Goal: Task Accomplishment & Management: Complete application form

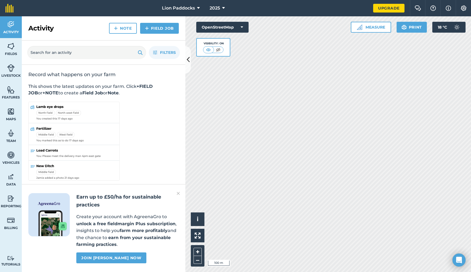
click at [184, 7] on span "Lion Paddocks" at bounding box center [178, 8] width 33 height 7
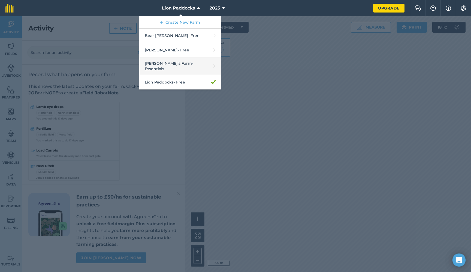
click at [165, 65] on link "Jimmy's Farm - Essentials" at bounding box center [180, 66] width 82 height 18
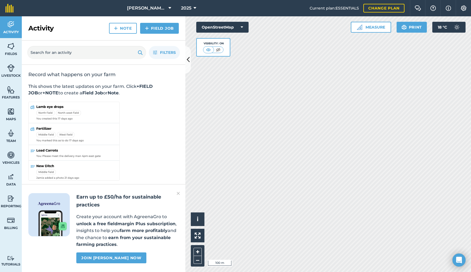
click at [188, 56] on icon at bounding box center [188, 60] width 3 height 10
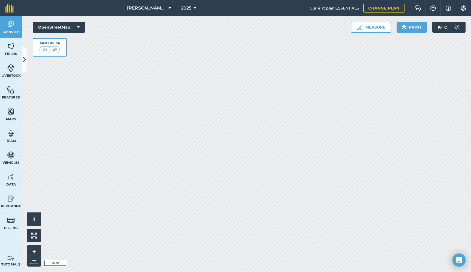
click at [45, 26] on button "OpenStreetMap" at bounding box center [59, 27] width 52 height 11
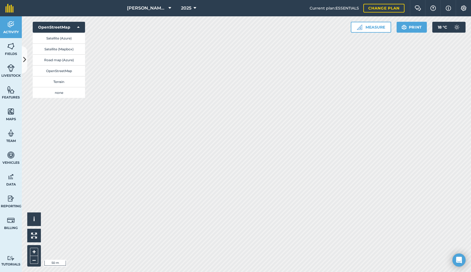
click at [62, 40] on button "Satellite (Azure)" at bounding box center [59, 38] width 52 height 11
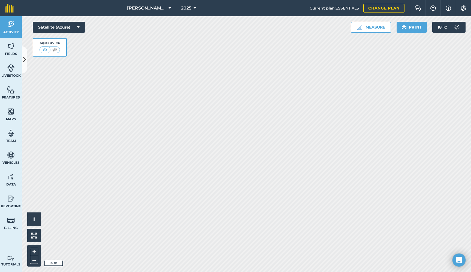
click at [361, 25] on img at bounding box center [358, 27] width 5 height 5
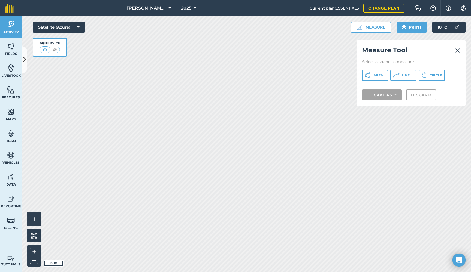
click at [372, 77] on button "Area" at bounding box center [375, 75] width 26 height 11
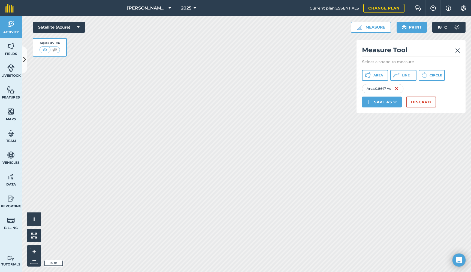
click at [378, 77] on span "Area" at bounding box center [378, 75] width 10 height 4
click at [375, 75] on span "Area" at bounding box center [378, 75] width 10 height 4
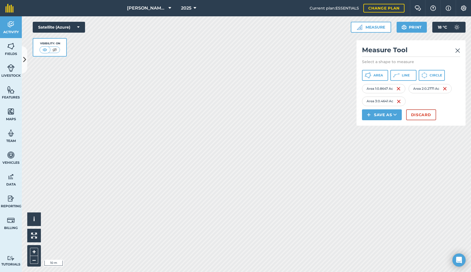
click at [376, 78] on button "Area" at bounding box center [375, 75] width 26 height 11
click at [152, 7] on span "[PERSON_NAME]'s Farm" at bounding box center [146, 8] width 39 height 7
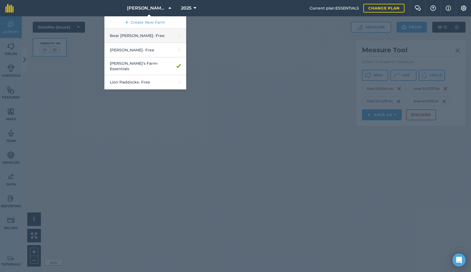
click at [142, 37] on link "Bear Stevie - Free" at bounding box center [145, 36] width 82 height 14
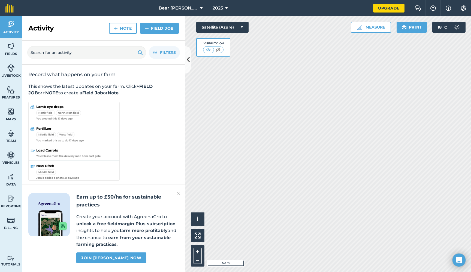
click at [223, 24] on button "Satellite (Azure)" at bounding box center [222, 27] width 52 height 11
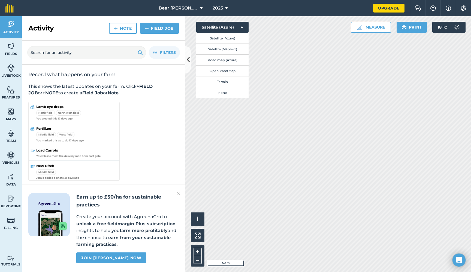
click at [219, 47] on button "Satellite (Mapbox)" at bounding box center [222, 49] width 52 height 11
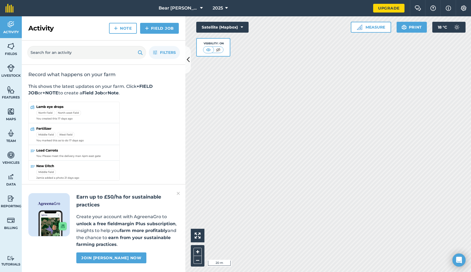
click at [189, 62] on icon at bounding box center [188, 60] width 3 height 10
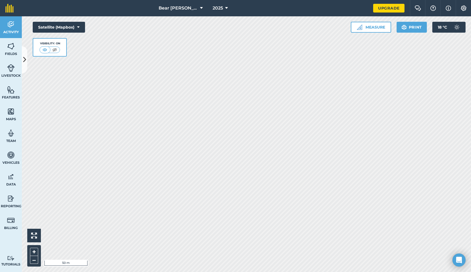
click at [176, 10] on span "Bear Stevie" at bounding box center [177, 8] width 39 height 7
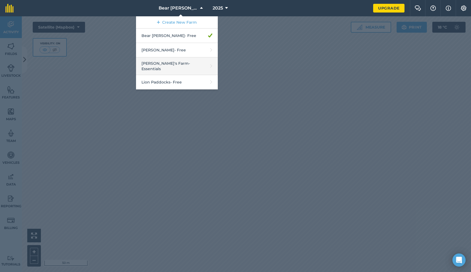
click at [178, 67] on link "Jimmy's Farm - Essentials" at bounding box center [177, 66] width 82 height 18
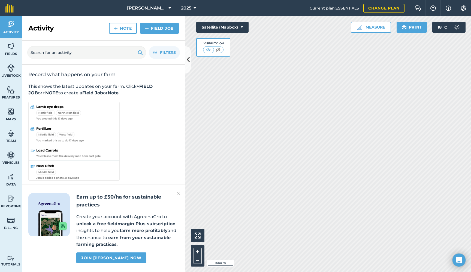
click at [188, 63] on icon at bounding box center [188, 60] width 3 height 10
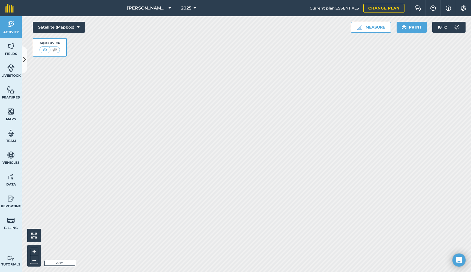
click at [372, 31] on button "Measure" at bounding box center [370, 27] width 40 height 11
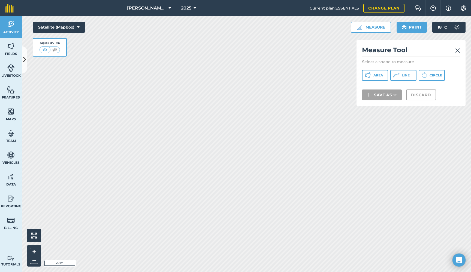
click at [428, 77] on button "Circle" at bounding box center [431, 75] width 26 height 11
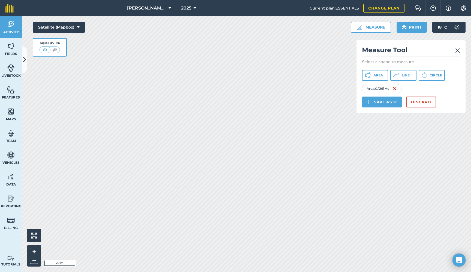
click at [422, 75] on icon at bounding box center [424, 75] width 6 height 6
click at [431, 74] on span "Circle" at bounding box center [435, 75] width 13 height 4
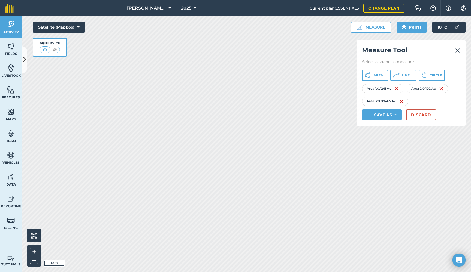
click at [459, 49] on img at bounding box center [457, 50] width 5 height 7
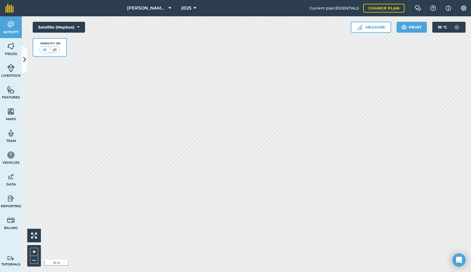
click at [373, 29] on button "Measure" at bounding box center [370, 27] width 40 height 11
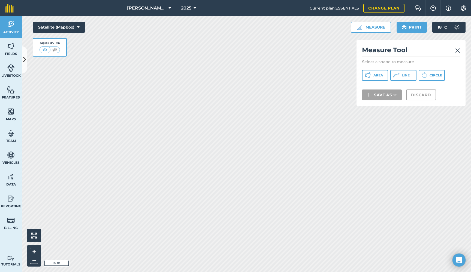
click at [433, 77] on span "Circle" at bounding box center [435, 75] width 13 height 4
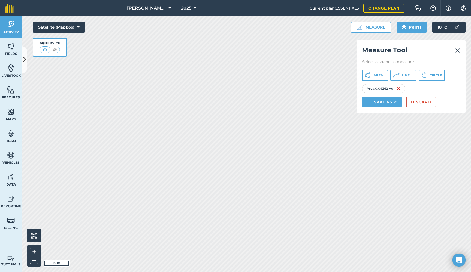
click at [373, 74] on button "Area" at bounding box center [375, 75] width 26 height 11
click at [449, 89] on img at bounding box center [447, 89] width 4 height 7
click at [398, 92] on img at bounding box center [398, 89] width 4 height 7
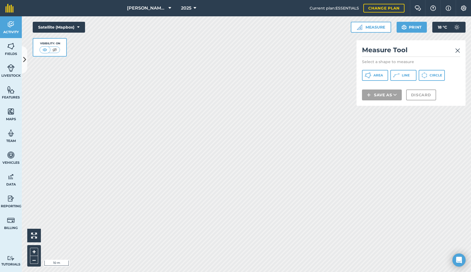
click at [375, 77] on span "Area" at bounding box center [378, 75] width 10 height 4
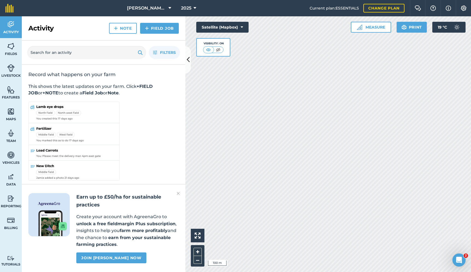
click at [188, 62] on icon at bounding box center [188, 60] width 3 height 10
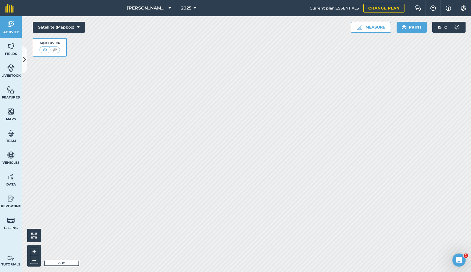
click at [379, 23] on button "Measure" at bounding box center [370, 27] width 40 height 11
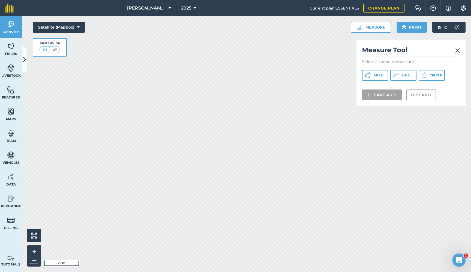
click at [375, 74] on span "Area" at bounding box center [378, 75] width 10 height 4
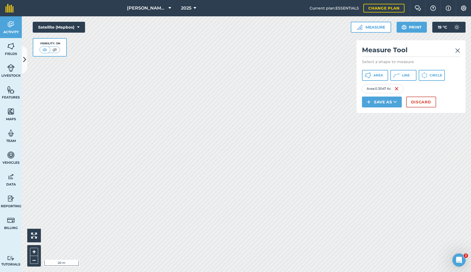
click at [376, 77] on span "Area" at bounding box center [378, 75] width 10 height 4
click at [407, 75] on span "Line" at bounding box center [405, 75] width 8 height 4
click at [423, 104] on button "Discard" at bounding box center [421, 102] width 30 height 11
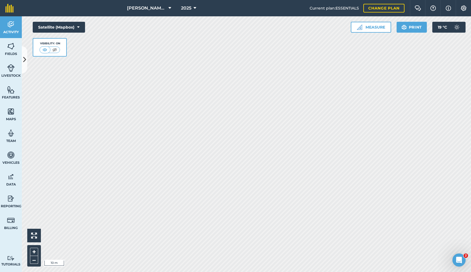
click at [380, 30] on button "Measure" at bounding box center [370, 27] width 40 height 11
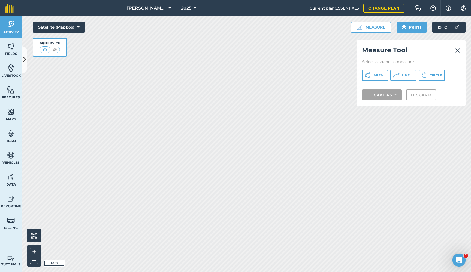
click at [364, 76] on icon at bounding box center [367, 75] width 7 height 7
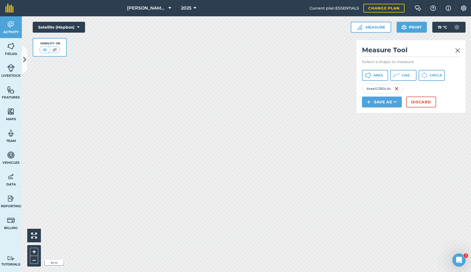
click at [379, 75] on span "Area" at bounding box center [378, 75] width 10 height 4
click at [376, 75] on span "Area" at bounding box center [378, 75] width 10 height 4
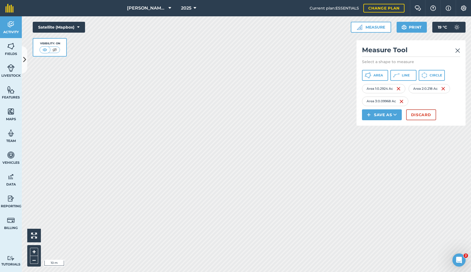
click at [370, 75] on icon at bounding box center [367, 75] width 7 height 7
click at [377, 75] on span "Area" at bounding box center [378, 75] width 10 height 4
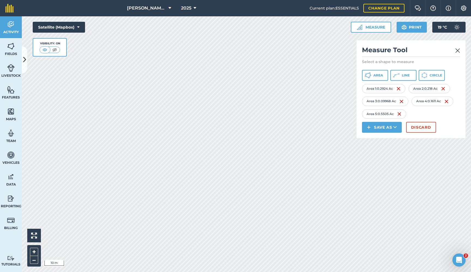
click at [373, 77] on span "Area" at bounding box center [378, 75] width 10 height 4
click at [373, 76] on button "Area" at bounding box center [375, 75] width 26 height 11
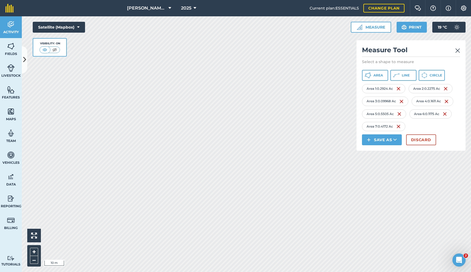
click at [376, 77] on span "Area" at bounding box center [378, 75] width 10 height 4
click at [386, 141] on button "Save as" at bounding box center [382, 140] width 40 height 11
click at [382, 150] on link "Field" at bounding box center [381, 152] width 38 height 12
click at [383, 165] on link "Feature" at bounding box center [381, 164] width 38 height 12
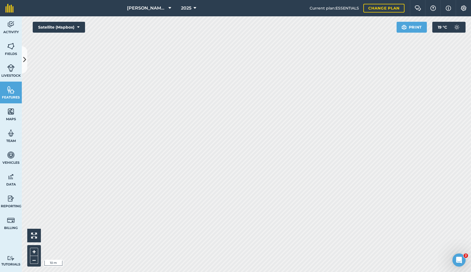
click at [8, 89] on img at bounding box center [11, 90] width 8 height 8
click at [13, 54] on span "Fields" at bounding box center [11, 54] width 22 height 4
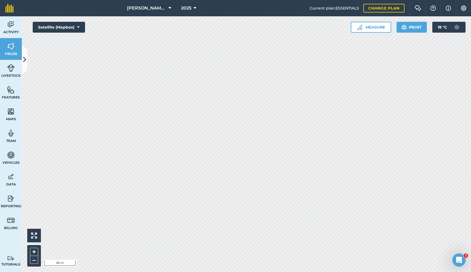
click at [27, 61] on button at bounding box center [24, 59] width 5 height 27
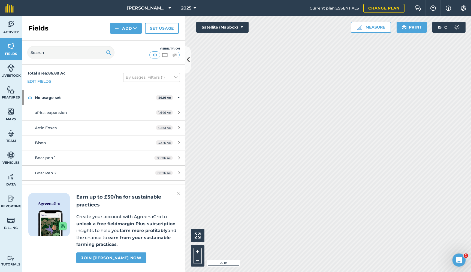
click at [13, 108] on img at bounding box center [11, 112] width 8 height 8
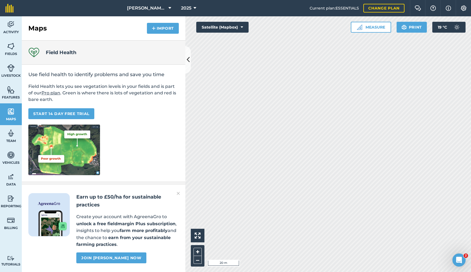
click at [12, 90] on img at bounding box center [11, 90] width 8 height 8
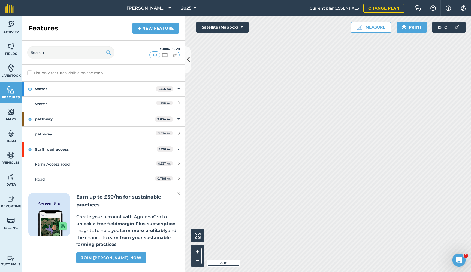
click at [10, 53] on span "Fields" at bounding box center [11, 54] width 22 height 4
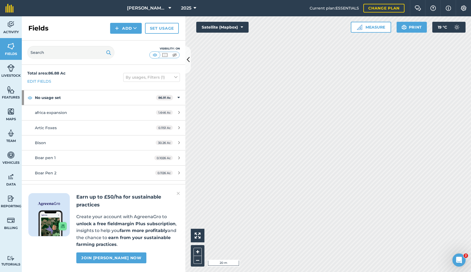
click at [122, 30] on button "Add" at bounding box center [126, 28] width 32 height 11
click at [124, 37] on link "Draw" at bounding box center [126, 41] width 30 height 12
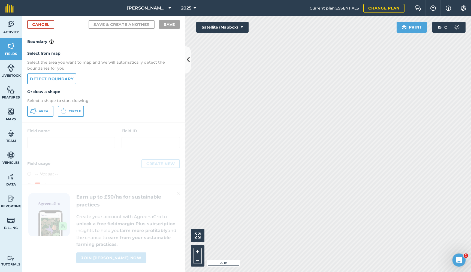
click at [43, 110] on span "Area" at bounding box center [44, 111] width 10 height 4
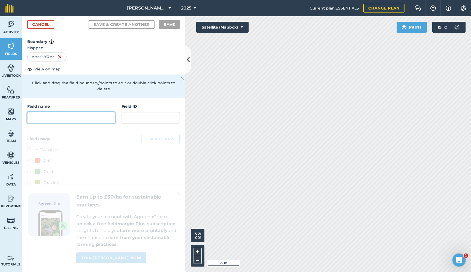
click at [43, 112] on input "text" at bounding box center [71, 117] width 88 height 11
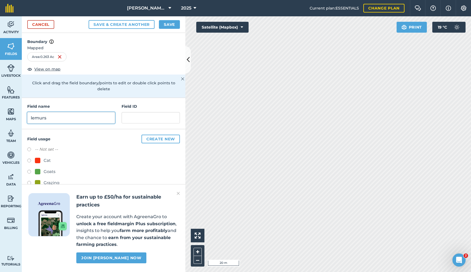
type input "lemurs"
click at [138, 113] on input "text" at bounding box center [150, 117] width 58 height 11
type input "1"
click at [44, 157] on div "Cat" at bounding box center [47, 160] width 7 height 7
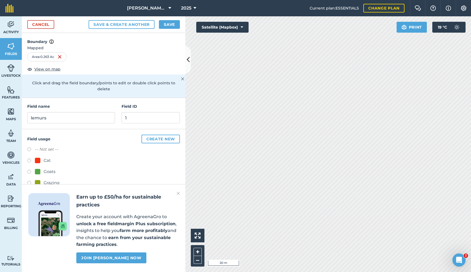
radio input "true"
click at [31, 181] on label at bounding box center [31, 183] width 8 height 5
radio input "true"
click at [170, 24] on button "Save" at bounding box center [169, 24] width 21 height 9
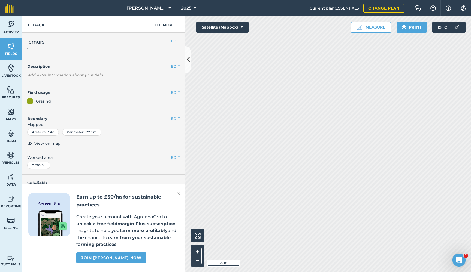
click at [13, 51] on link "Fields" at bounding box center [11, 49] width 22 height 22
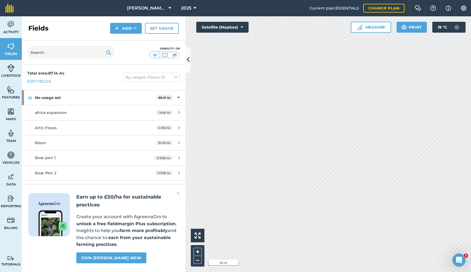
click at [127, 27] on button "Add" at bounding box center [126, 28] width 32 height 11
click at [136, 31] on icon at bounding box center [135, 28] width 4 height 5
click at [132, 38] on link "Draw" at bounding box center [126, 41] width 30 height 12
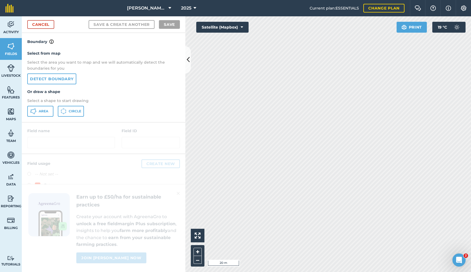
click at [46, 113] on button "Area" at bounding box center [40, 111] width 26 height 11
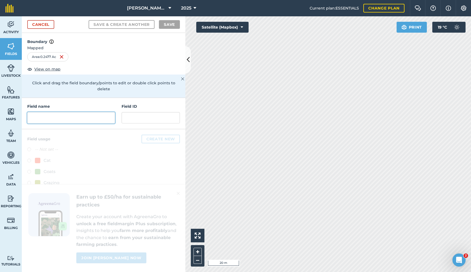
click at [72, 113] on input "text" at bounding box center [71, 117] width 88 height 11
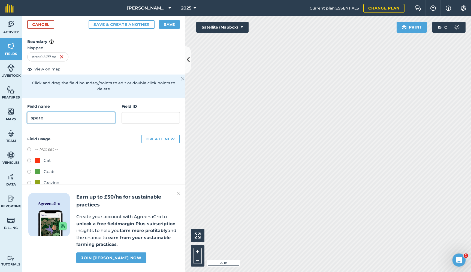
type input "spare"
click at [175, 25] on button "Save" at bounding box center [169, 24] width 21 height 9
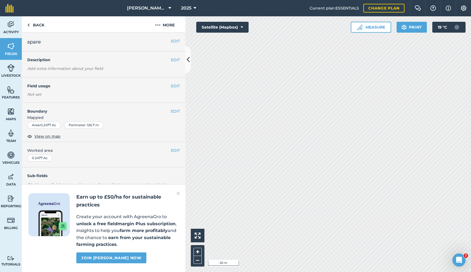
click at [175, 41] on button "EDIT" at bounding box center [175, 41] width 9 height 6
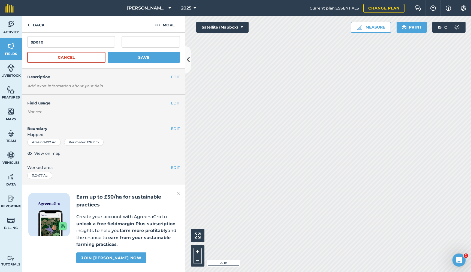
scroll to position [10, 0]
drag, startPoint x: 53, startPoint y: 48, endPoint x: 0, endPoint y: 31, distance: 55.8
click at [0, 31] on div "Activity Fields Livestock Features Maps Team Vehicles Data Reporting Billing Tu…" at bounding box center [235, 144] width 471 height 256
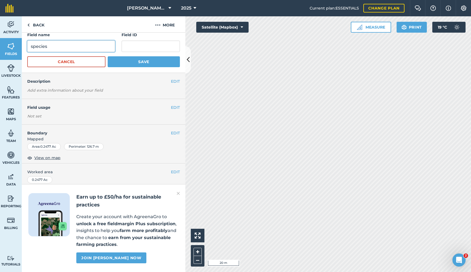
type input "species"
click at [137, 45] on input "text" at bounding box center [150, 46] width 58 height 11
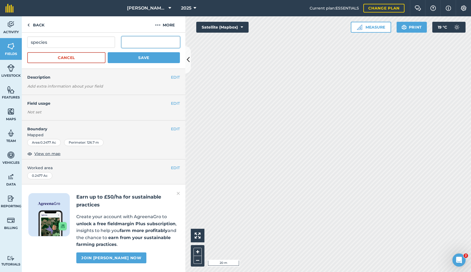
scroll to position [10, 0]
click at [175, 104] on button "EDIT" at bounding box center [175, 104] width 9 height 6
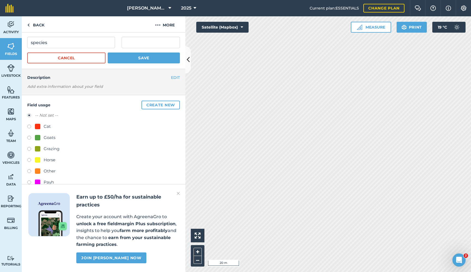
scroll to position [35, 0]
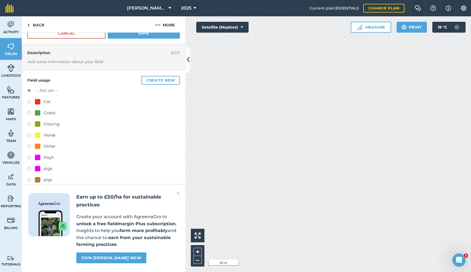
click at [37, 124] on div at bounding box center [37, 123] width 5 height 5
radio input "true"
radio input "false"
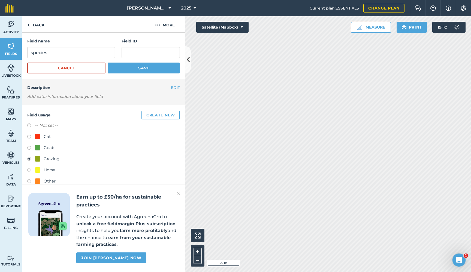
scroll to position [0, 0]
click at [141, 68] on button "Save" at bounding box center [144, 68] width 72 height 11
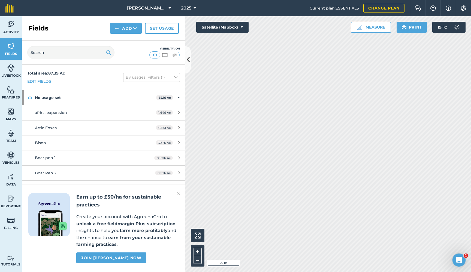
click at [125, 29] on button "Add" at bounding box center [126, 28] width 32 height 11
click at [126, 41] on link "Draw" at bounding box center [126, 41] width 30 height 12
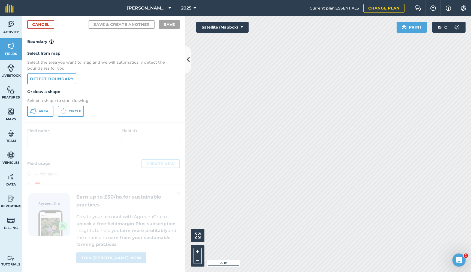
click at [44, 108] on button "Area" at bounding box center [40, 111] width 26 height 11
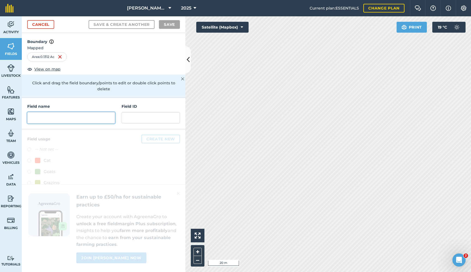
click at [44, 112] on input "text" at bounding box center [71, 117] width 88 height 11
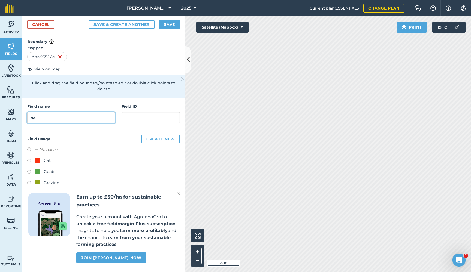
type input "s"
type input "Serval"
click at [40, 180] on div at bounding box center [37, 182] width 5 height 5
radio input "true"
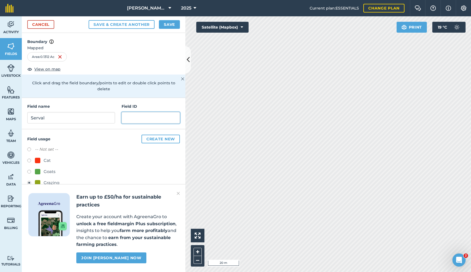
click at [144, 112] on input "text" at bounding box center [150, 117] width 58 height 11
type input "2"
click at [173, 24] on button "Save" at bounding box center [169, 24] width 21 height 9
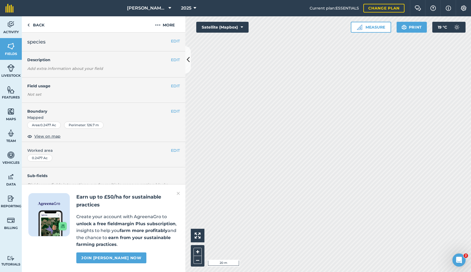
click at [179, 42] on button "EDIT" at bounding box center [175, 41] width 9 height 6
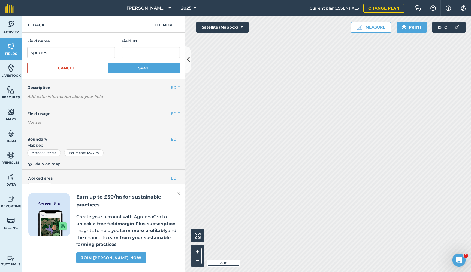
scroll to position [8, 0]
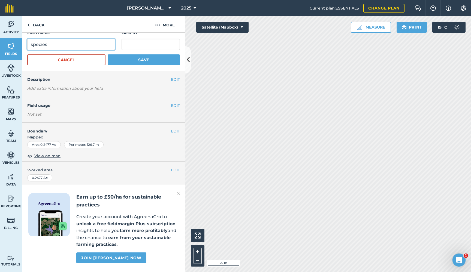
drag, startPoint x: 90, startPoint y: 42, endPoint x: 23, endPoint y: 38, distance: 67.1
click at [23, 38] on div "Field name species Field ID Cancel Save" at bounding box center [103, 48] width 163 height 47
type input "b"
type input "Asian area"
click at [173, 105] on button "EDIT" at bounding box center [175, 106] width 9 height 6
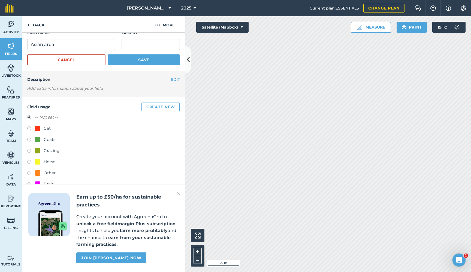
click at [46, 151] on div "Grazing" at bounding box center [52, 151] width 16 height 7
radio input "true"
radio input "false"
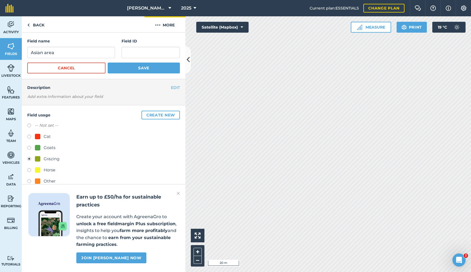
scroll to position [0, 0]
click at [150, 51] on input "text" at bounding box center [150, 52] width 58 height 11
type input "3"
click at [163, 69] on button "Save" at bounding box center [144, 68] width 72 height 11
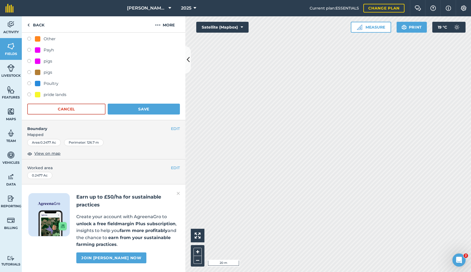
scroll to position [121, 0]
click at [149, 112] on button "Save" at bounding box center [144, 109] width 72 height 11
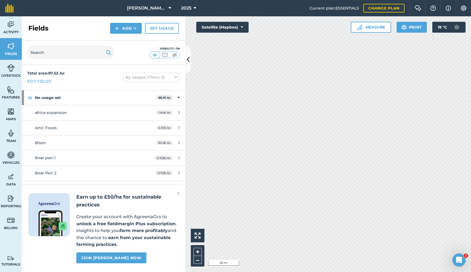
click at [125, 28] on button "Add" at bounding box center [126, 28] width 32 height 11
click at [127, 40] on link "Draw" at bounding box center [126, 41] width 30 height 12
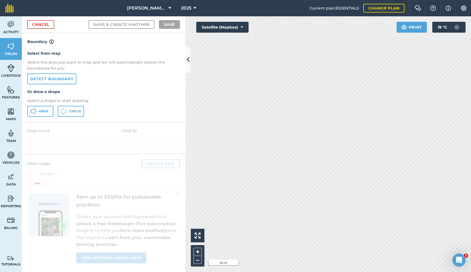
click at [44, 111] on span "Area" at bounding box center [44, 111] width 10 height 4
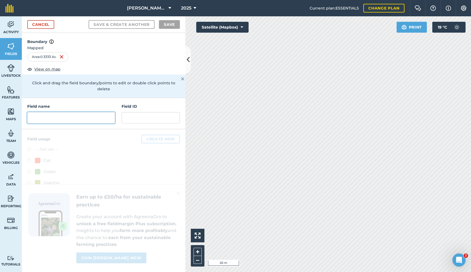
click at [53, 112] on input "text" at bounding box center [71, 117] width 88 height 11
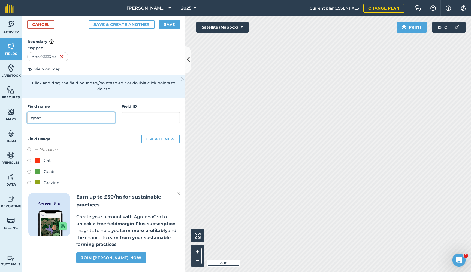
type input "goat"
click at [44, 180] on div "Grazing" at bounding box center [52, 183] width 16 height 7
radio input "true"
click at [132, 116] on input "text" at bounding box center [150, 117] width 58 height 11
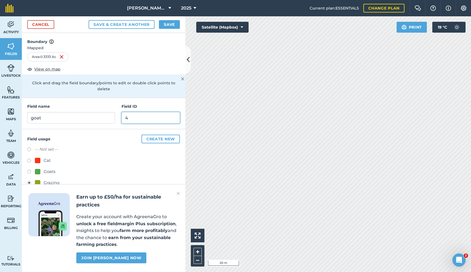
type input "4"
click at [167, 25] on button "Save" at bounding box center [169, 24] width 21 height 9
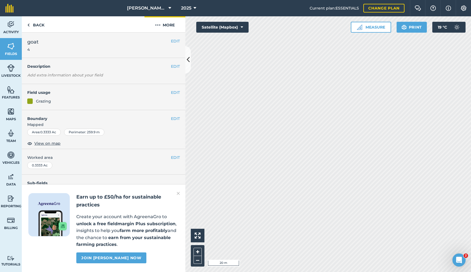
click at [167, 22] on button "More" at bounding box center [164, 24] width 41 height 16
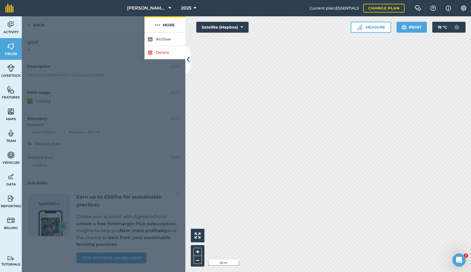
click at [167, 22] on button "More" at bounding box center [164, 24] width 41 height 16
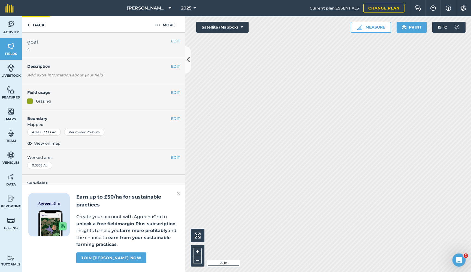
click at [34, 26] on link "Back" at bounding box center [36, 24] width 28 height 16
click at [47, 29] on link "Back" at bounding box center [36, 24] width 28 height 16
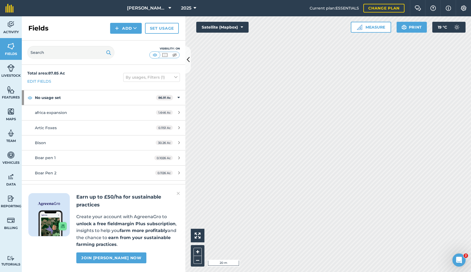
click at [126, 25] on button "Add" at bounding box center [126, 28] width 32 height 11
click at [129, 40] on link "Draw" at bounding box center [126, 41] width 30 height 12
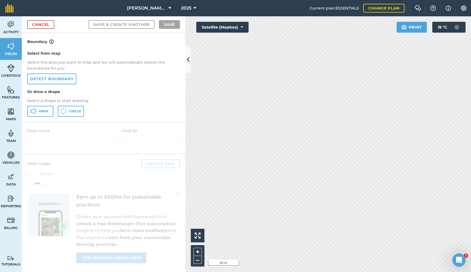
click at [44, 111] on span "Area" at bounding box center [44, 111] width 10 height 4
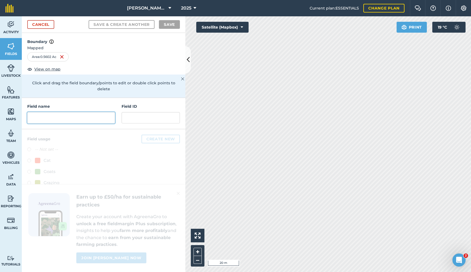
click at [56, 112] on input "text" at bounding box center [71, 117] width 88 height 11
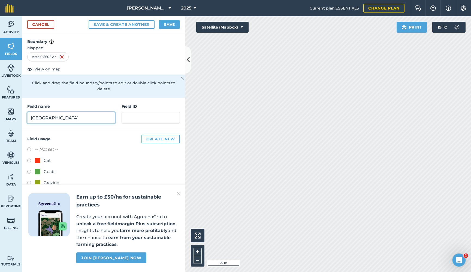
type input "[GEOGRAPHIC_DATA]"
click at [144, 112] on input "text" at bounding box center [150, 117] width 58 height 11
click at [29, 181] on label at bounding box center [31, 183] width 8 height 5
radio input "true"
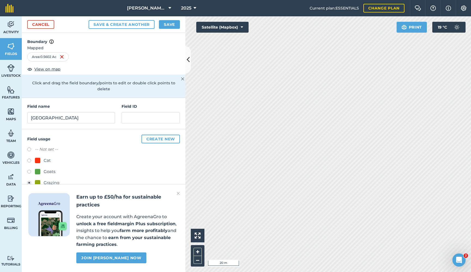
click at [171, 23] on button "Save" at bounding box center [169, 24] width 21 height 9
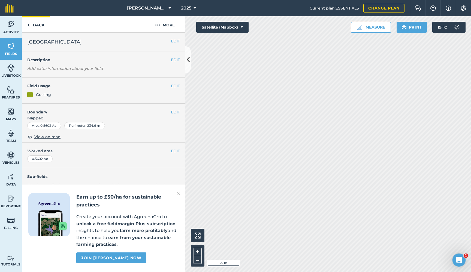
click at [37, 26] on link "Back" at bounding box center [36, 24] width 28 height 16
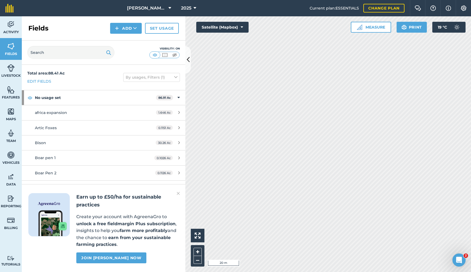
click at [120, 24] on button "Add" at bounding box center [126, 28] width 32 height 11
click at [122, 42] on link "Draw" at bounding box center [126, 41] width 30 height 12
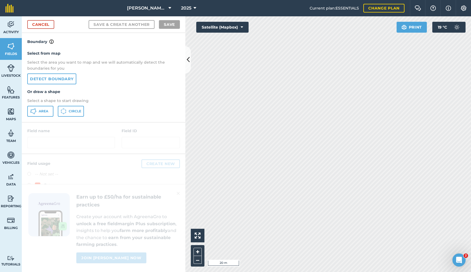
click at [44, 109] on span "Area" at bounding box center [44, 111] width 10 height 4
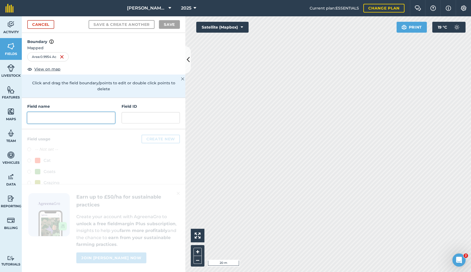
click at [41, 112] on input "text" at bounding box center [71, 117] width 88 height 11
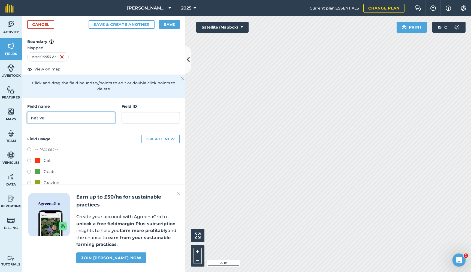
type input "native"
click at [32, 159] on label at bounding box center [31, 161] width 8 height 5
radio input "true"
click at [141, 112] on input "text" at bounding box center [150, 117] width 58 height 11
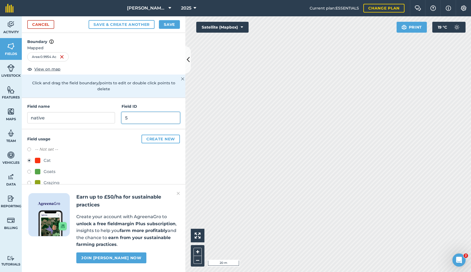
type input "5"
click at [168, 26] on button "Save" at bounding box center [169, 24] width 21 height 9
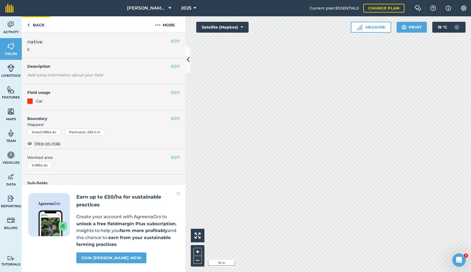
click at [35, 25] on link "Back" at bounding box center [36, 24] width 28 height 16
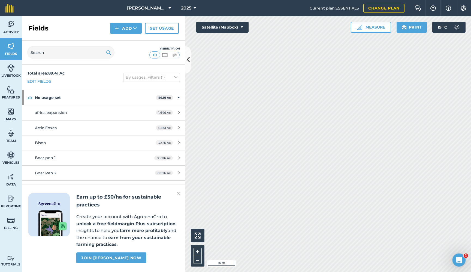
click at [115, 26] on button "Add" at bounding box center [126, 28] width 32 height 11
click at [124, 43] on link "Draw" at bounding box center [126, 41] width 30 height 12
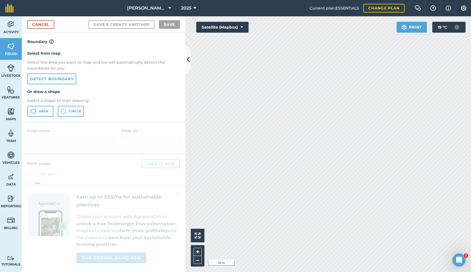
click at [38, 110] on button "Area" at bounding box center [40, 111] width 26 height 11
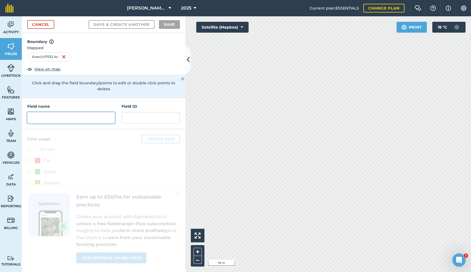
click at [53, 113] on input "text" at bounding box center [71, 117] width 88 height 11
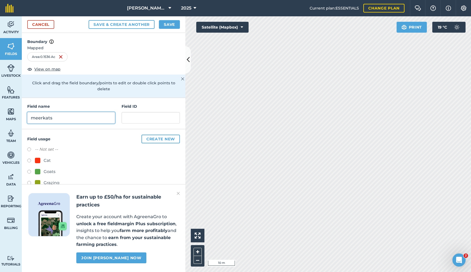
click at [90, 112] on input "meerkats" at bounding box center [71, 117] width 88 height 11
type input "m"
type input "Mini Africa"
click at [49, 180] on div "Grazing" at bounding box center [52, 183] width 16 height 7
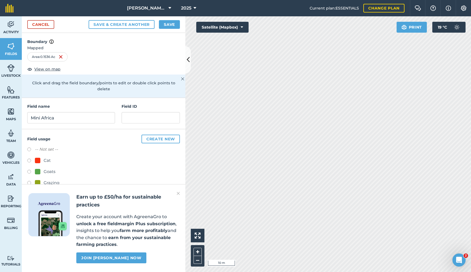
radio input "true"
click at [172, 24] on button "Save" at bounding box center [169, 24] width 21 height 9
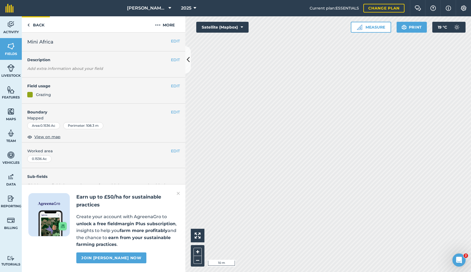
click at [42, 25] on link "Back" at bounding box center [36, 24] width 28 height 16
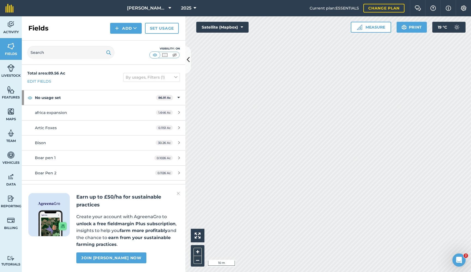
click at [127, 28] on button "Add" at bounding box center [126, 28] width 32 height 11
click at [132, 43] on link "Draw" at bounding box center [126, 41] width 30 height 12
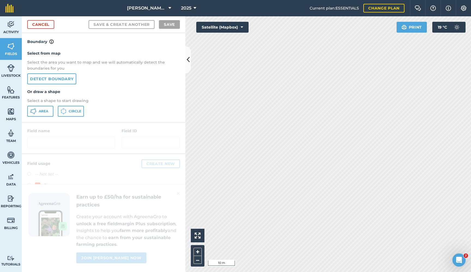
click at [43, 111] on span "Area" at bounding box center [44, 111] width 10 height 4
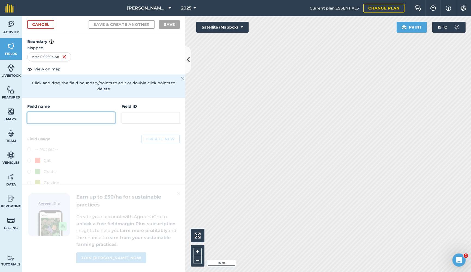
click at [54, 112] on input "text" at bounding box center [71, 117] width 88 height 11
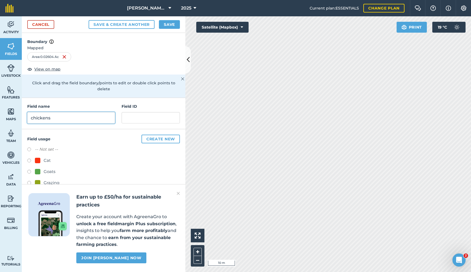
type input "chickens"
click at [134, 117] on input "text" at bounding box center [150, 117] width 58 height 11
type input "1"
click at [51, 180] on div "Grazing" at bounding box center [52, 183] width 16 height 7
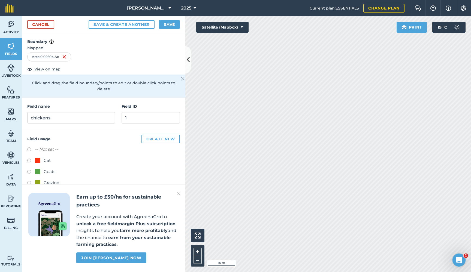
radio input "true"
click at [169, 23] on button "Save" at bounding box center [169, 24] width 21 height 9
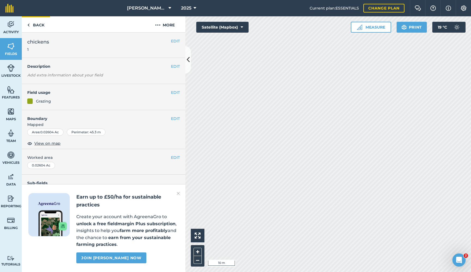
click at [31, 28] on link "Back" at bounding box center [36, 24] width 28 height 16
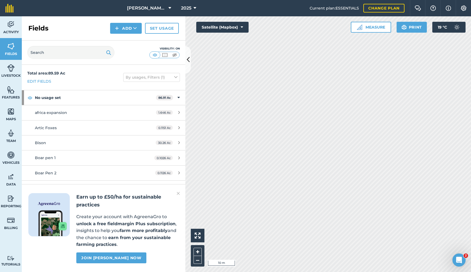
click at [127, 28] on button "Add" at bounding box center [126, 28] width 32 height 11
click at [129, 39] on link "Draw" at bounding box center [126, 41] width 30 height 12
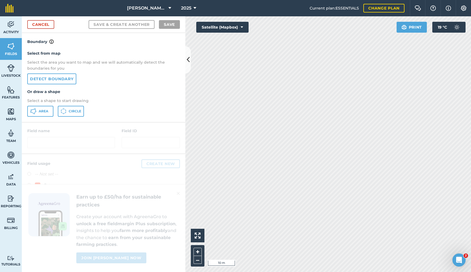
click at [37, 108] on button "Area" at bounding box center [40, 111] width 26 height 11
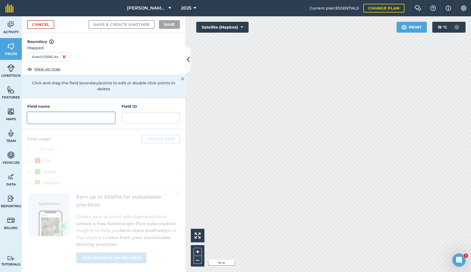
click at [60, 112] on input "text" at bounding box center [71, 117] width 88 height 11
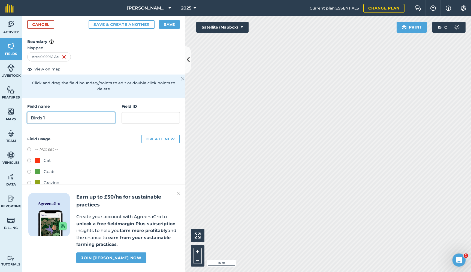
type input "Birds 1"
click at [44, 180] on div "Grazing" at bounding box center [52, 183] width 16 height 7
radio input "true"
click at [173, 25] on button "Save" at bounding box center [169, 24] width 21 height 9
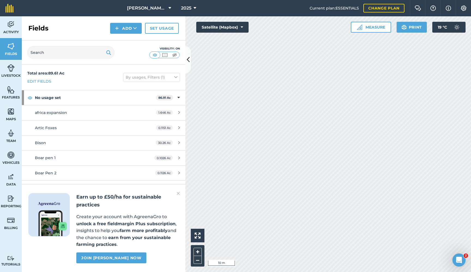
click at [124, 32] on button "Add" at bounding box center [126, 28] width 32 height 11
click at [122, 43] on link "Draw" at bounding box center [126, 41] width 30 height 12
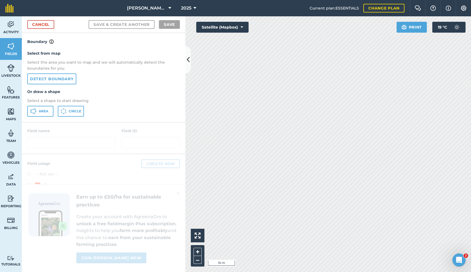
click at [35, 112] on icon at bounding box center [33, 111] width 7 height 7
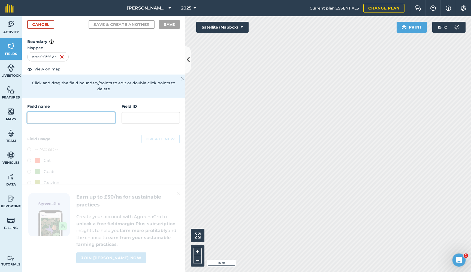
click at [41, 112] on input "text" at bounding box center [71, 117] width 88 height 11
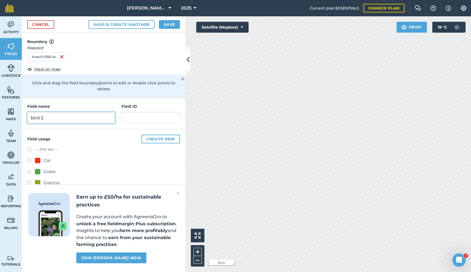
type input "bird 2"
click at [50, 169] on div "Goats" at bounding box center [50, 172] width 12 height 7
radio input "true"
click at [175, 22] on button "Save" at bounding box center [169, 24] width 21 height 9
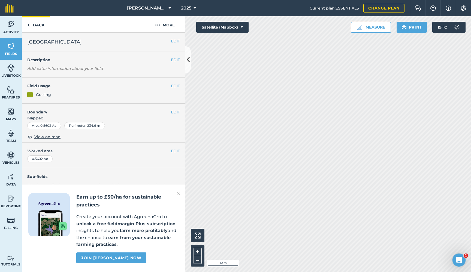
click at [33, 21] on link "Back" at bounding box center [36, 24] width 28 height 16
click at [37, 26] on link "Back" at bounding box center [36, 24] width 28 height 16
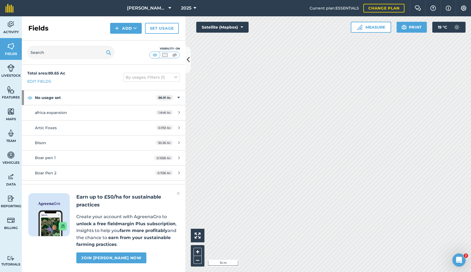
click at [121, 31] on button "Add" at bounding box center [126, 28] width 32 height 11
click at [124, 41] on link "Draw" at bounding box center [126, 41] width 30 height 12
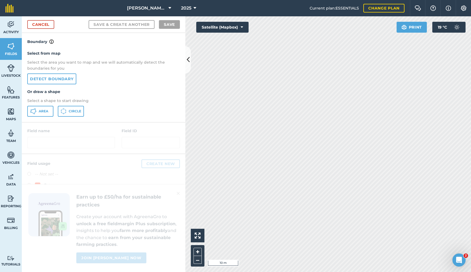
click at [42, 111] on span "Area" at bounding box center [44, 111] width 10 height 4
click at [48, 26] on link "Cancel" at bounding box center [40, 24] width 27 height 9
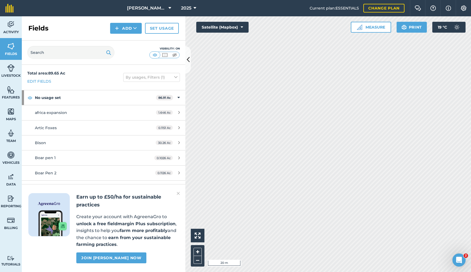
click at [8, 88] on img at bounding box center [11, 90] width 8 height 8
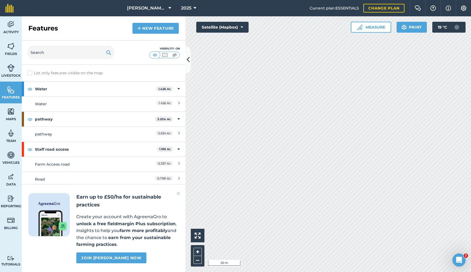
click at [154, 26] on link "New feature" at bounding box center [155, 28] width 46 height 11
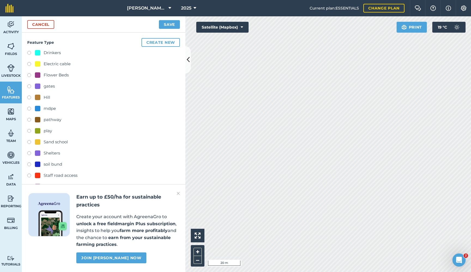
click at [44, 119] on div "pathway" at bounding box center [53, 120] width 18 height 7
radio input "true"
type input "pathway"
click at [169, 24] on button "Save" at bounding box center [169, 24] width 21 height 9
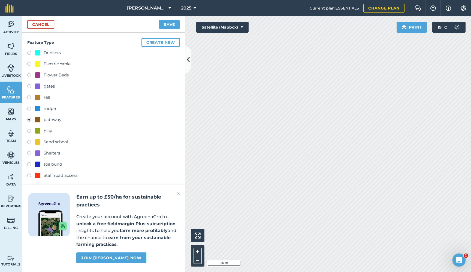
click at [169, 26] on button "Save" at bounding box center [169, 24] width 21 height 9
click at [11, 49] on img at bounding box center [11, 46] width 8 height 8
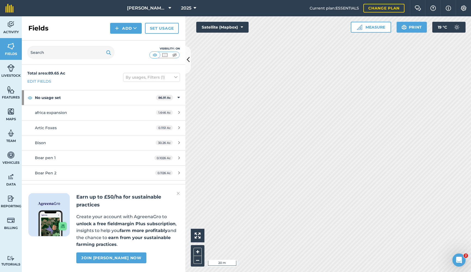
click at [188, 59] on icon at bounding box center [188, 60] width 3 height 10
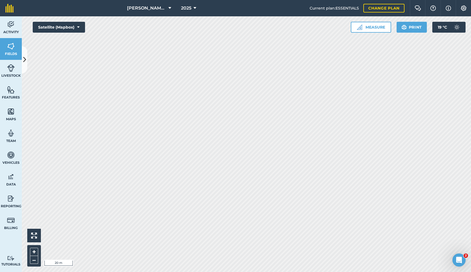
click at [365, 25] on button "Measure" at bounding box center [370, 27] width 40 height 11
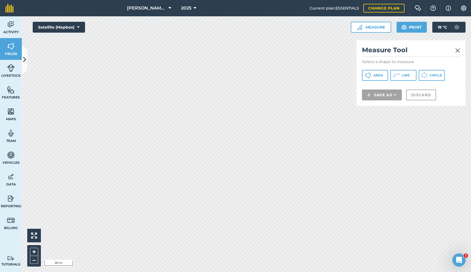
click at [376, 74] on span "Area" at bounding box center [378, 75] width 10 height 4
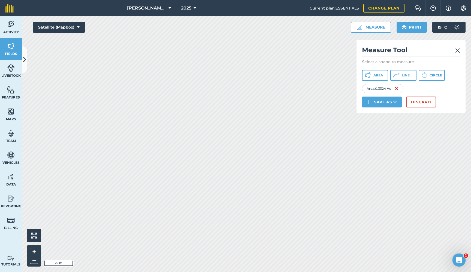
click at [391, 103] on button "Save as" at bounding box center [382, 102] width 40 height 11
click at [383, 128] on link "Feature" at bounding box center [381, 127] width 38 height 12
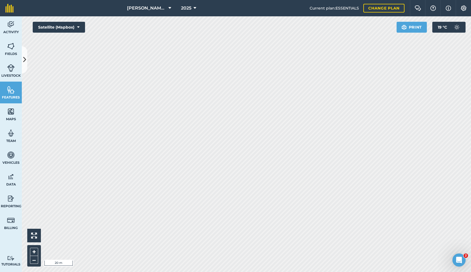
click at [23, 55] on icon at bounding box center [24, 60] width 3 height 10
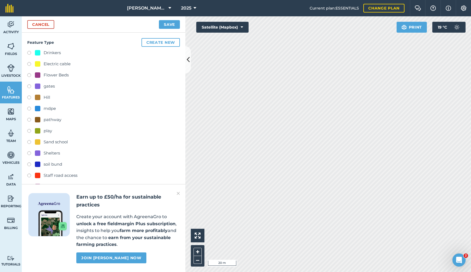
click at [45, 117] on div "pathway" at bounding box center [53, 120] width 18 height 7
radio input "true"
type input "pathway"
click at [169, 22] on button "Save" at bounding box center [169, 24] width 21 height 9
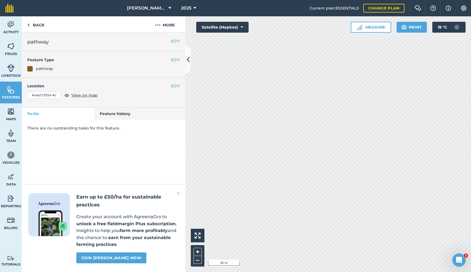
click at [179, 86] on button "EDIT" at bounding box center [175, 86] width 9 height 6
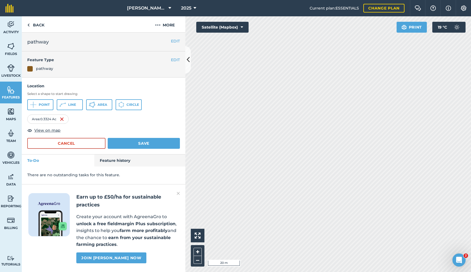
click at [92, 102] on icon at bounding box center [92, 105] width 7 height 7
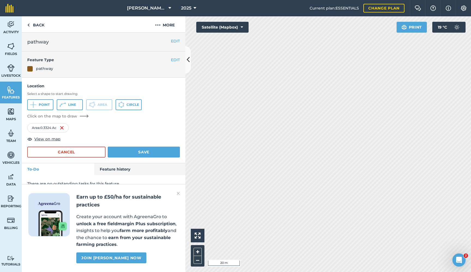
click at [143, 152] on button "Save" at bounding box center [144, 152] width 72 height 11
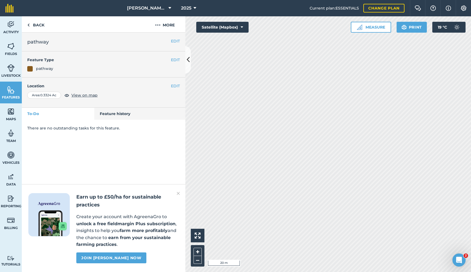
click at [178, 84] on button "EDIT" at bounding box center [175, 86] width 9 height 6
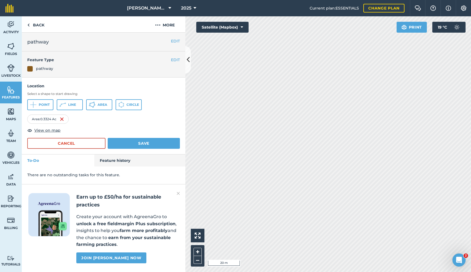
click at [94, 102] on icon at bounding box center [92, 105] width 7 height 7
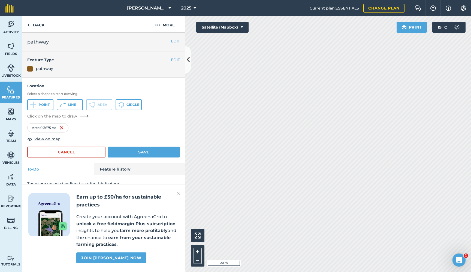
click at [144, 153] on button "Save" at bounding box center [144, 152] width 72 height 11
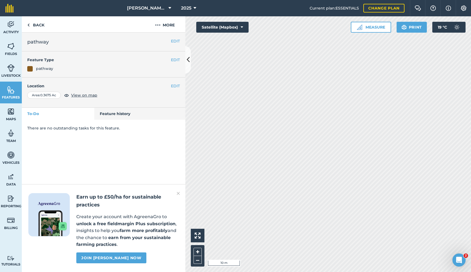
click at [173, 89] on button "EDIT" at bounding box center [175, 86] width 9 height 6
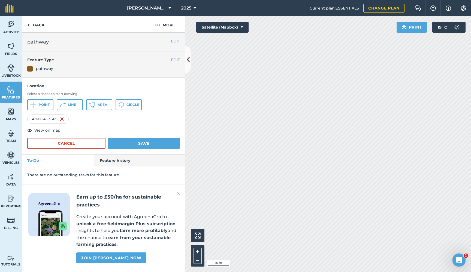
click at [152, 141] on button "Save" at bounding box center [144, 143] width 72 height 11
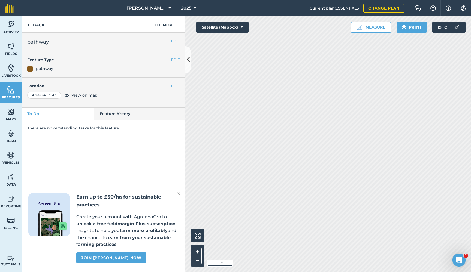
click at [12, 51] on link "Fields" at bounding box center [11, 49] width 22 height 22
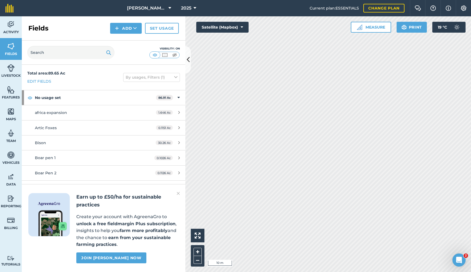
click at [127, 29] on button "Add" at bounding box center [126, 28] width 32 height 11
click at [129, 38] on link "Draw" at bounding box center [126, 41] width 30 height 12
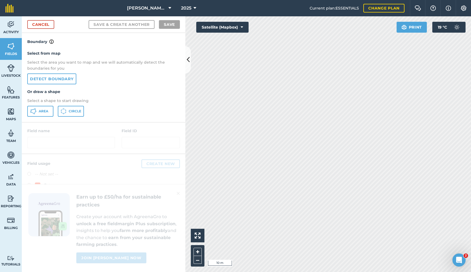
click at [49, 112] on button "Area" at bounding box center [40, 111] width 26 height 11
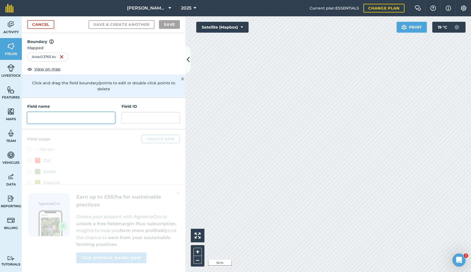
click at [41, 115] on input "text" at bounding box center [71, 117] width 88 height 11
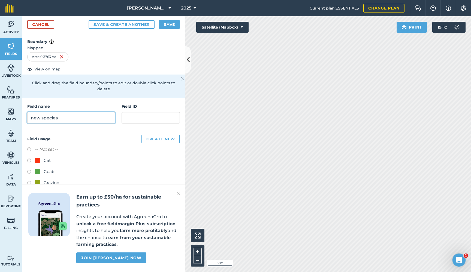
type input "new species"
click at [51, 180] on div "Grazing" at bounding box center [52, 183] width 16 height 7
radio input "true"
click at [171, 26] on button "Save" at bounding box center [169, 24] width 21 height 9
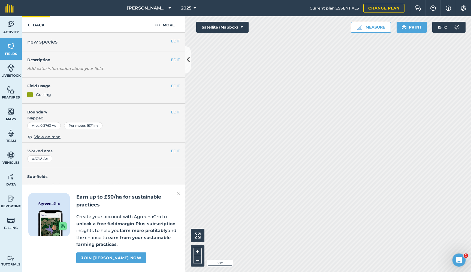
click at [33, 25] on link "Back" at bounding box center [36, 24] width 28 height 16
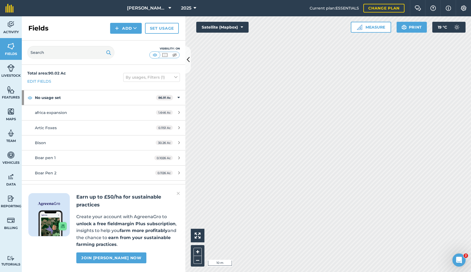
click at [115, 28] on img at bounding box center [117, 28] width 4 height 7
click at [127, 43] on link "Draw" at bounding box center [126, 41] width 30 height 12
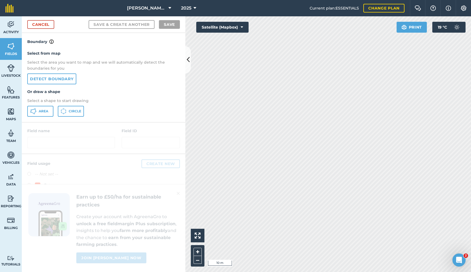
click at [44, 109] on span "Area" at bounding box center [44, 111] width 10 height 4
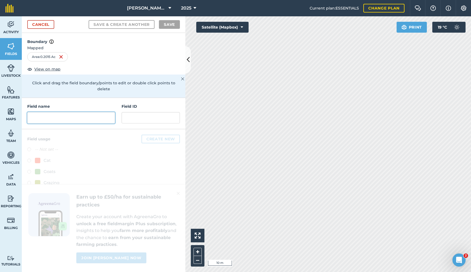
click at [52, 112] on input "text" at bounding box center [71, 117] width 88 height 11
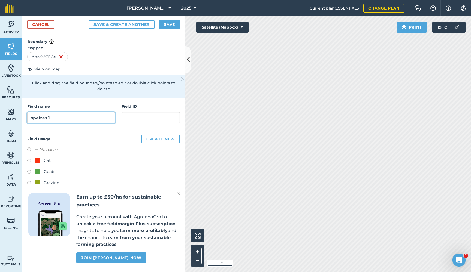
type input "speices 1"
drag, startPoint x: 170, startPoint y: 25, endPoint x: 48, endPoint y: 178, distance: 195.3
click at [48, 178] on form "Cancel Save & Create Another Save Boundary Mapped Area : 0.2015 Ac View on map …" at bounding box center [103, 144] width 163 height 256
click at [48, 180] on div "Grazing" at bounding box center [52, 183] width 16 height 7
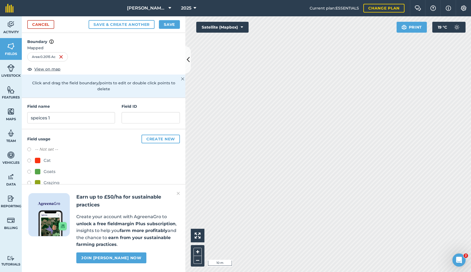
radio input "true"
click at [172, 25] on button "Save" at bounding box center [169, 24] width 21 height 9
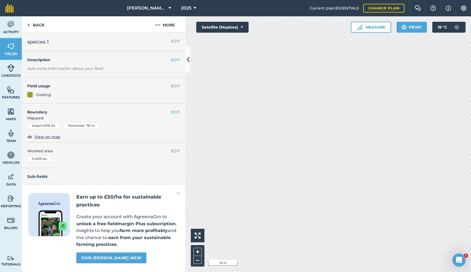
click at [6, 91] on link "Features" at bounding box center [11, 93] width 22 height 22
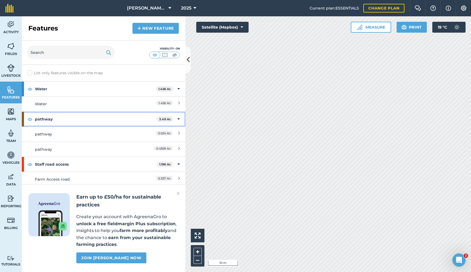
click at [49, 117] on strong "pathway" at bounding box center [96, 119] width 122 height 15
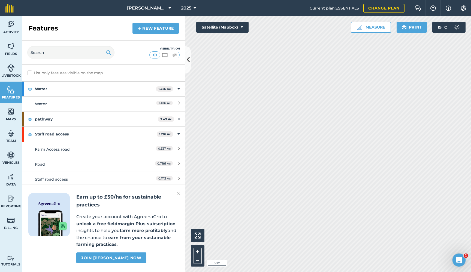
click at [16, 45] on link "Fields" at bounding box center [11, 49] width 22 height 22
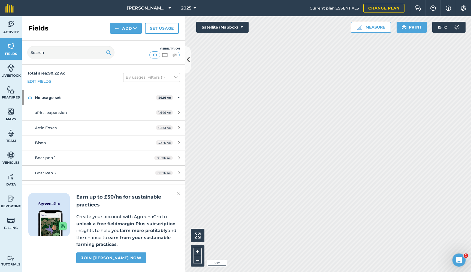
click at [120, 32] on button "Add" at bounding box center [126, 28] width 32 height 11
click at [130, 39] on link "Draw" at bounding box center [126, 41] width 30 height 12
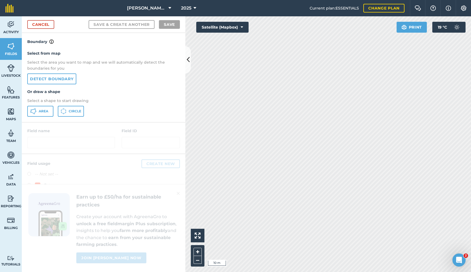
click at [59, 81] on link "Detect boundary" at bounding box center [51, 79] width 49 height 11
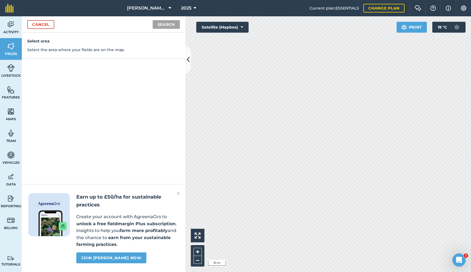
click at [40, 27] on link "Cancel" at bounding box center [40, 24] width 27 height 9
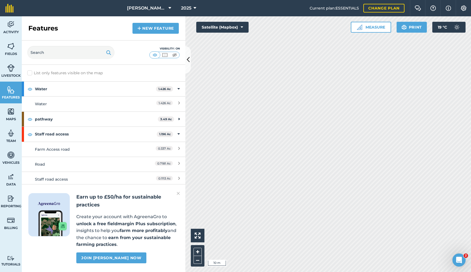
click at [12, 45] on img at bounding box center [11, 46] width 8 height 8
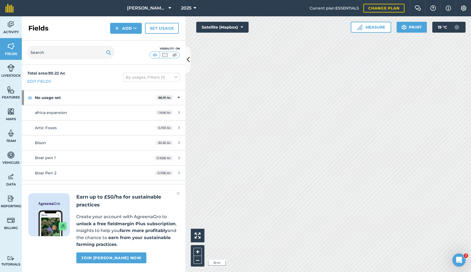
click at [127, 25] on button "Add" at bounding box center [126, 28] width 32 height 11
click at [127, 41] on link "Draw" at bounding box center [126, 41] width 30 height 12
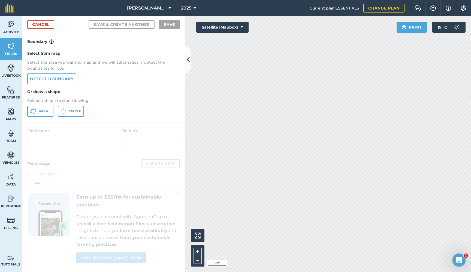
click at [36, 112] on icon at bounding box center [33, 111] width 7 height 7
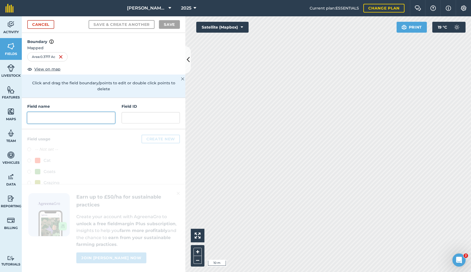
click at [93, 112] on input "text" at bounding box center [71, 117] width 88 height 11
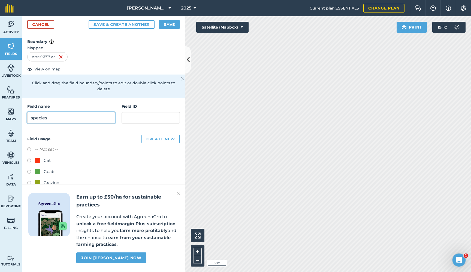
type input "species"
click at [167, 25] on button "Save" at bounding box center [169, 24] width 21 height 9
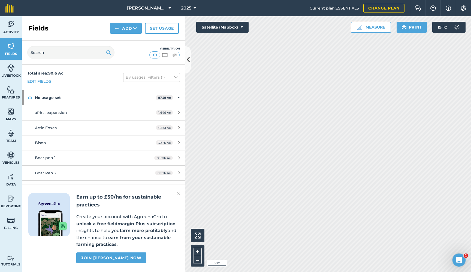
click at [188, 59] on icon at bounding box center [188, 60] width 3 height 10
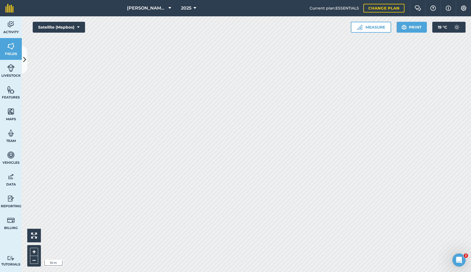
click at [24, 59] on icon at bounding box center [24, 60] width 3 height 10
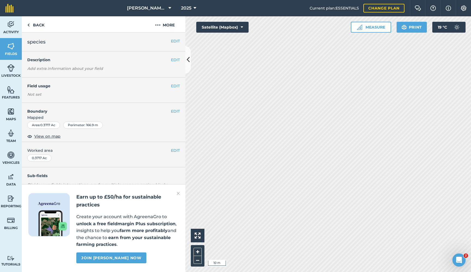
click at [175, 85] on button "EDIT" at bounding box center [175, 86] width 9 height 6
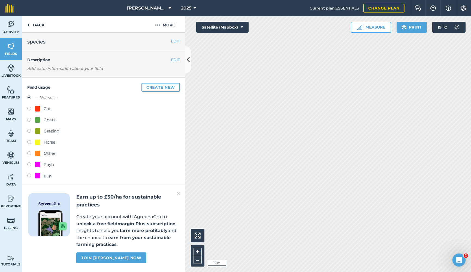
click at [42, 130] on div "Grazing" at bounding box center [47, 131] width 25 height 7
radio input "true"
radio input "false"
click at [31, 22] on link "Back" at bounding box center [36, 24] width 28 height 16
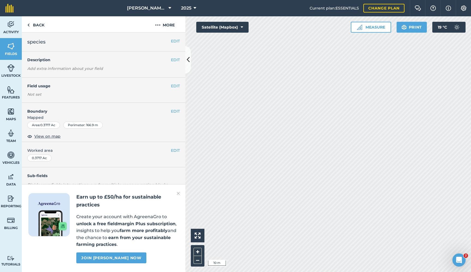
click at [175, 111] on button "EDIT" at bounding box center [175, 111] width 9 height 6
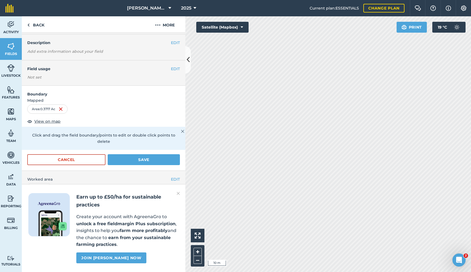
scroll to position [20, 0]
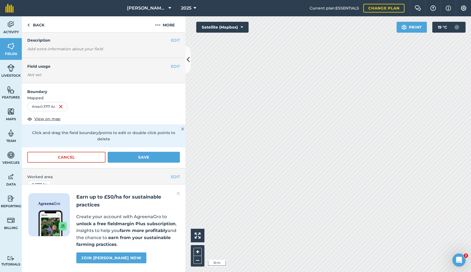
click at [178, 65] on button "EDIT" at bounding box center [175, 66] width 9 height 6
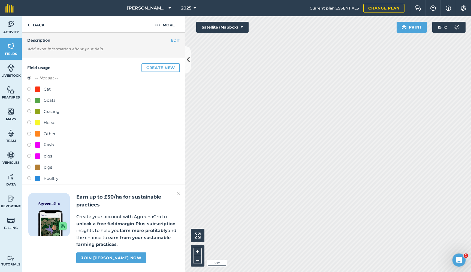
click at [45, 114] on div "Grazing" at bounding box center [52, 111] width 16 height 7
radio input "true"
radio input "false"
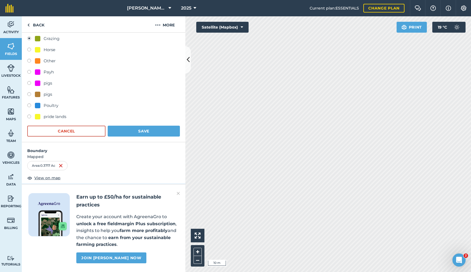
click at [142, 129] on button "Save" at bounding box center [144, 131] width 72 height 11
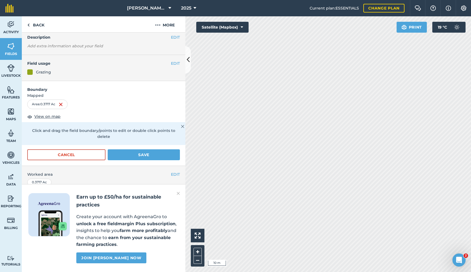
click at [140, 150] on button "Save" at bounding box center [144, 155] width 72 height 11
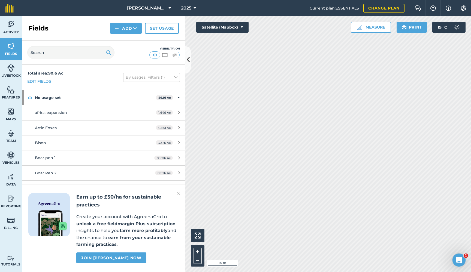
click at [118, 29] on img at bounding box center [117, 28] width 4 height 7
click at [123, 43] on link "Draw" at bounding box center [126, 41] width 30 height 12
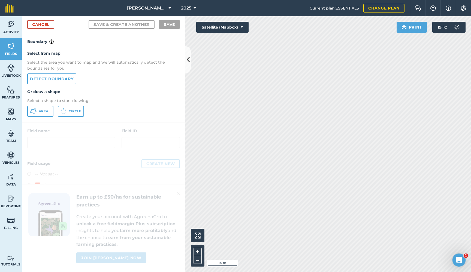
click at [43, 111] on span "Area" at bounding box center [44, 111] width 10 height 4
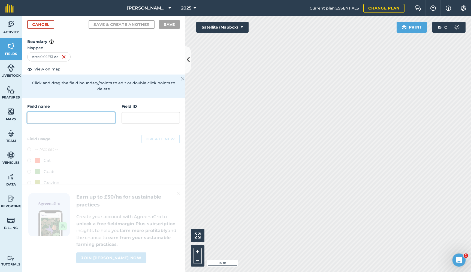
click at [50, 112] on input "text" at bounding box center [71, 117] width 88 height 11
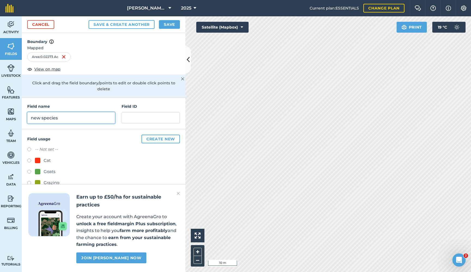
click at [73, 114] on input "new species" at bounding box center [71, 117] width 88 height 11
type input "new species"
click at [49, 180] on div "Grazing" at bounding box center [52, 183] width 16 height 7
radio input "true"
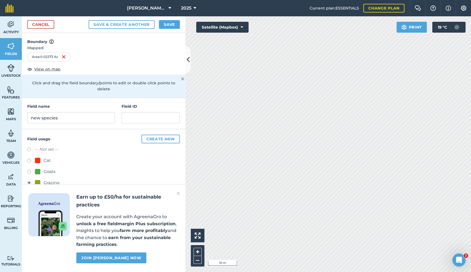
click at [169, 26] on button "Save" at bounding box center [169, 24] width 21 height 9
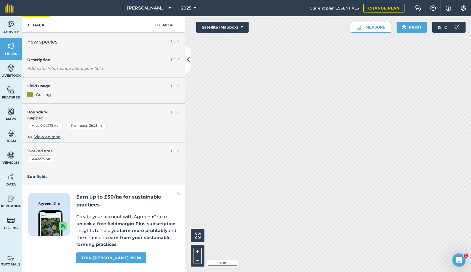
click at [41, 25] on link "Back" at bounding box center [36, 24] width 28 height 16
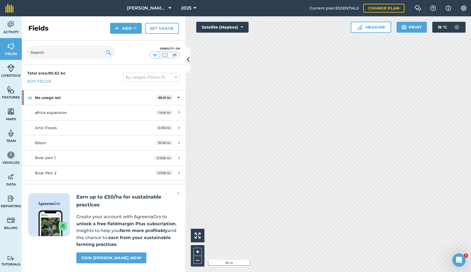
click at [416, 28] on button "Print" at bounding box center [411, 27] width 31 height 11
click at [10, 67] on img at bounding box center [11, 68] width 8 height 8
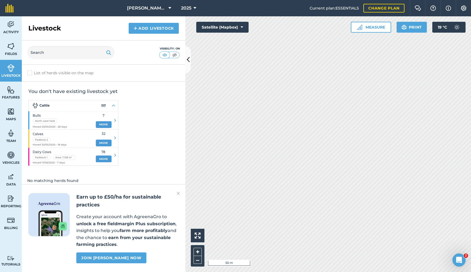
click at [7, 94] on img at bounding box center [11, 90] width 8 height 8
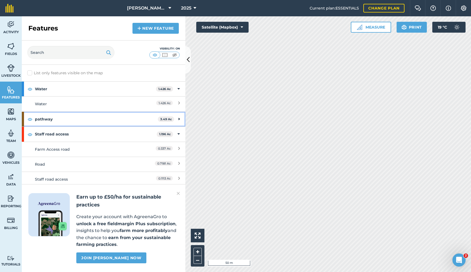
click at [179, 120] on icon at bounding box center [178, 119] width 1 height 6
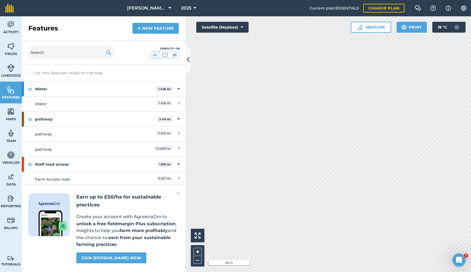
click at [132, 133] on div "3.034 Ac" at bounding box center [156, 134] width 48 height 6
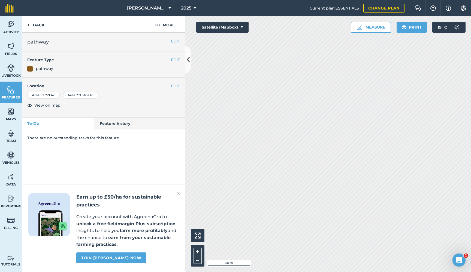
click at [175, 85] on button "EDIT" at bounding box center [175, 86] width 9 height 6
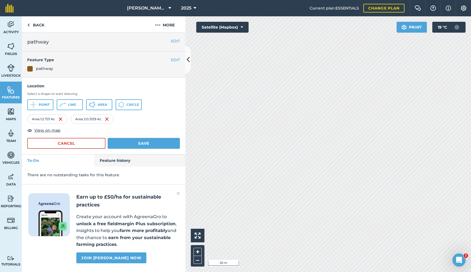
click at [68, 105] on span "Line" at bounding box center [72, 105] width 8 height 4
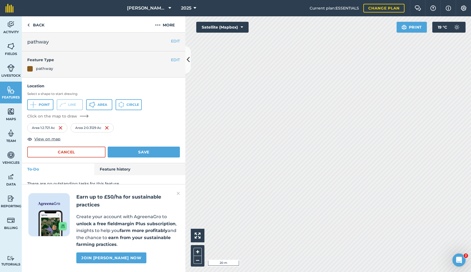
click at [63, 151] on button "Cancel" at bounding box center [66, 152] width 78 height 11
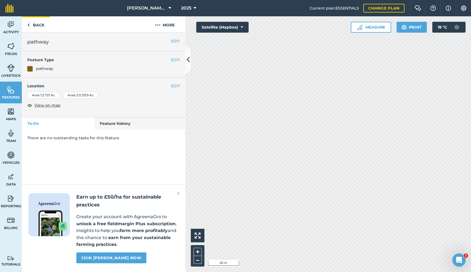
click at [38, 24] on link "Back" at bounding box center [36, 24] width 28 height 16
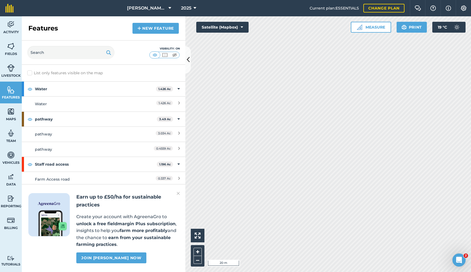
click at [180, 135] on link "pathway 3.034 Ac" at bounding box center [103, 134] width 163 height 15
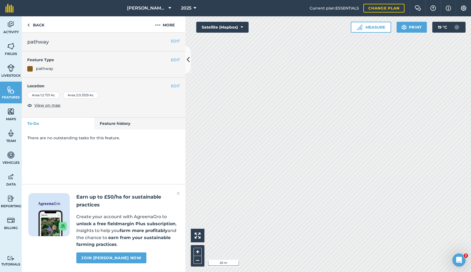
click at [174, 86] on button "EDIT" at bounding box center [175, 86] width 9 height 6
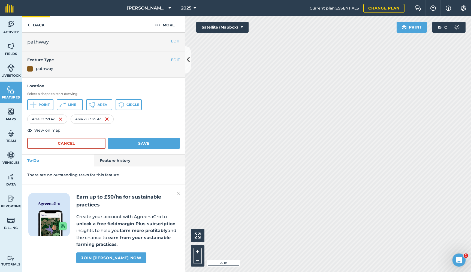
click at [31, 21] on link "Back" at bounding box center [36, 24] width 28 height 16
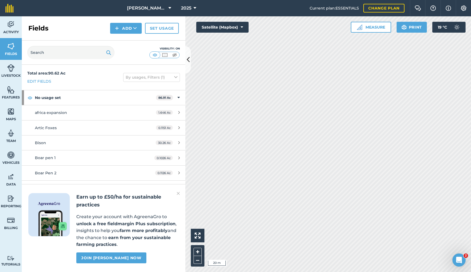
click at [416, 28] on button "Print" at bounding box center [411, 27] width 31 height 11
click at [188, 63] on icon at bounding box center [188, 60] width 3 height 10
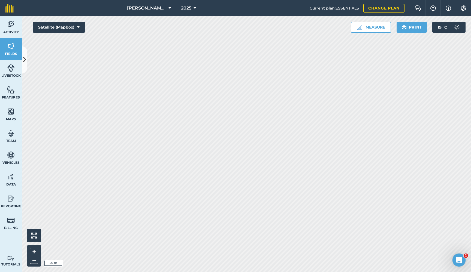
click at [413, 26] on button "Print" at bounding box center [411, 27] width 31 height 11
